Goal: Book appointment/travel/reservation

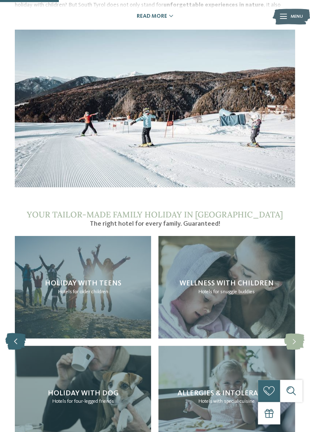
click at [20, 351] on icon at bounding box center [15, 342] width 21 height 17
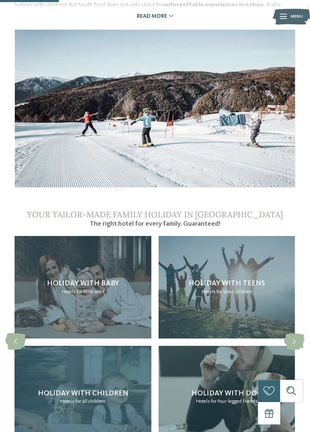
click at [115, 397] on span "Holiday with children" at bounding box center [83, 393] width 91 height 7
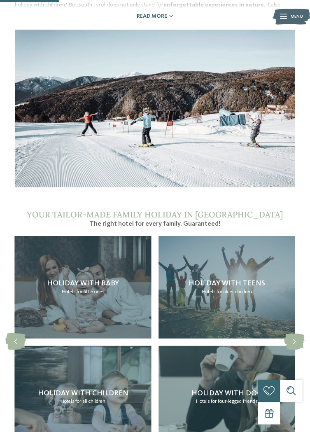
click at [306, 410] on section "Your tailor-made family holiday in [GEOGRAPHIC_DATA] The right hotel for every …" at bounding box center [155, 336] width 310 height 253
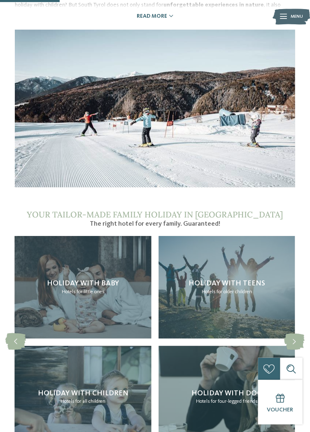
scroll to position [511, 0]
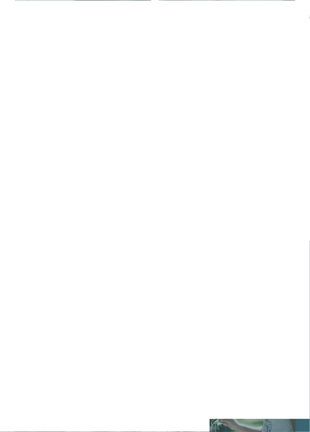
scroll to position [1148, 0]
click at [32, 283] on div "Find your family hotel" at bounding box center [84, 242] width 138 height 138
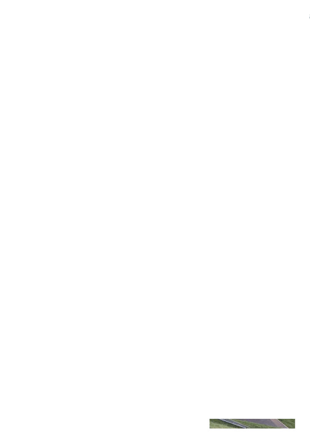
scroll to position [585, 0]
click at [246, 298] on div at bounding box center [155, 328] width 281 height 158
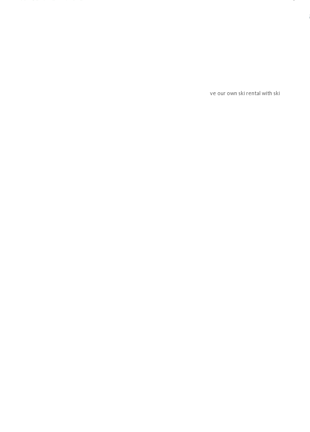
scroll to position [868, 0]
click at [224, 384] on link "enquire now" at bounding box center [223, 391] width 61 height 15
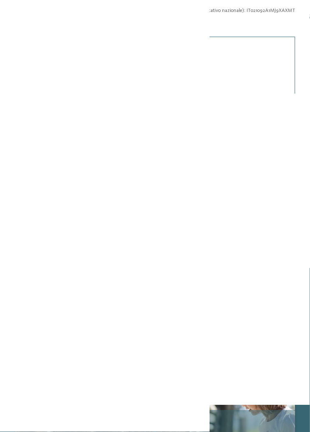
scroll to position [2232, 0]
